Goal: Task Accomplishment & Management: Use online tool/utility

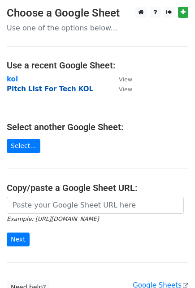
click at [55, 87] on strong "Pitch List For Tech KOL" at bounding box center [50, 89] width 86 height 8
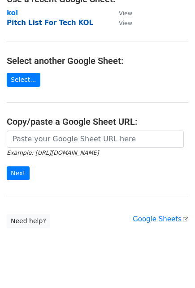
scroll to position [76, 0]
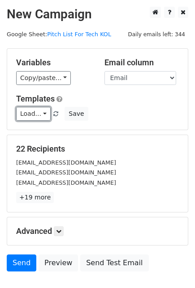
drag, startPoint x: 44, startPoint y: 110, endPoint x: 49, endPoint y: 136, distance: 26.1
click at [44, 110] on link "Load..." at bounding box center [33, 114] width 34 height 14
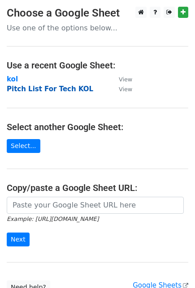
click at [64, 90] on strong "Pitch List For Tech KOL" at bounding box center [50, 89] width 86 height 8
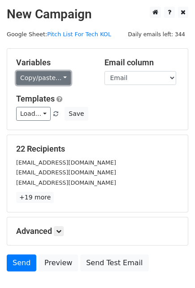
click at [64, 77] on link "Copy/paste..." at bounding box center [43, 78] width 55 height 14
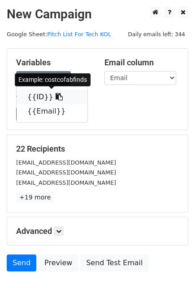
drag, startPoint x: 50, startPoint y: 97, endPoint x: 9, endPoint y: 106, distance: 42.2
click at [55, 98] on icon at bounding box center [58, 96] width 7 height 7
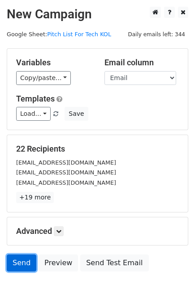
click at [28, 259] on link "Send" at bounding box center [22, 262] width 30 height 17
click at [18, 259] on link "Send" at bounding box center [22, 262] width 30 height 17
